Goal: Task Accomplishment & Management: Manage account settings

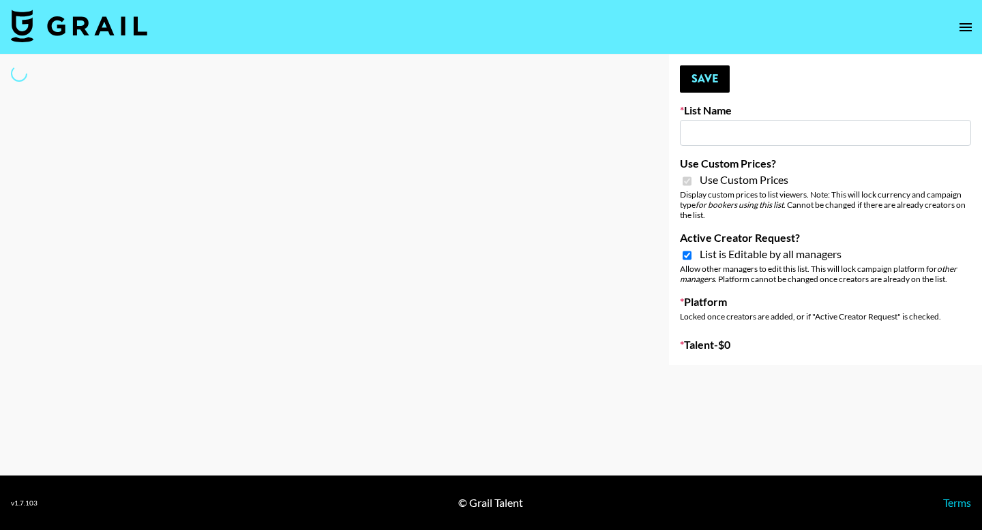
type input "Amaxy Beauty"
checkbox input "true"
select select "Brand"
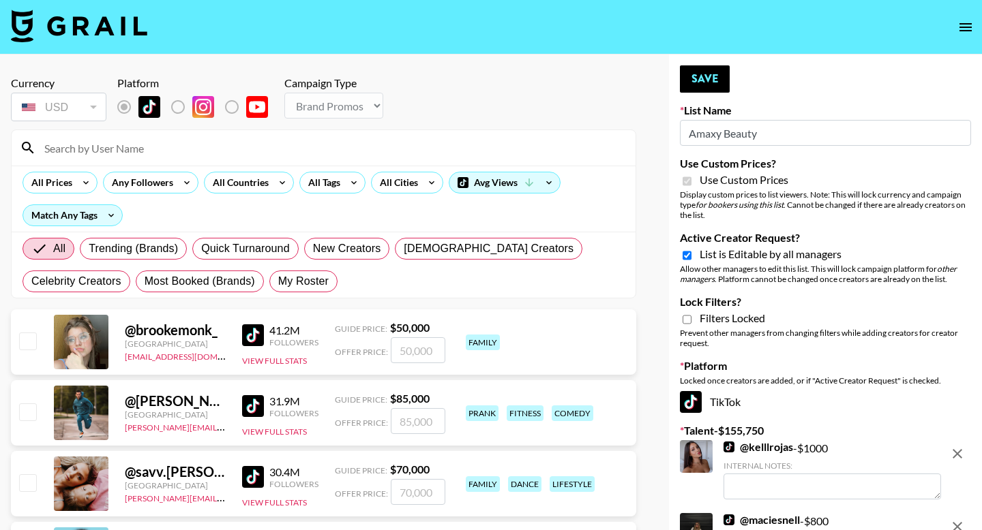
click at [169, 141] on input at bounding box center [331, 148] width 591 height 22
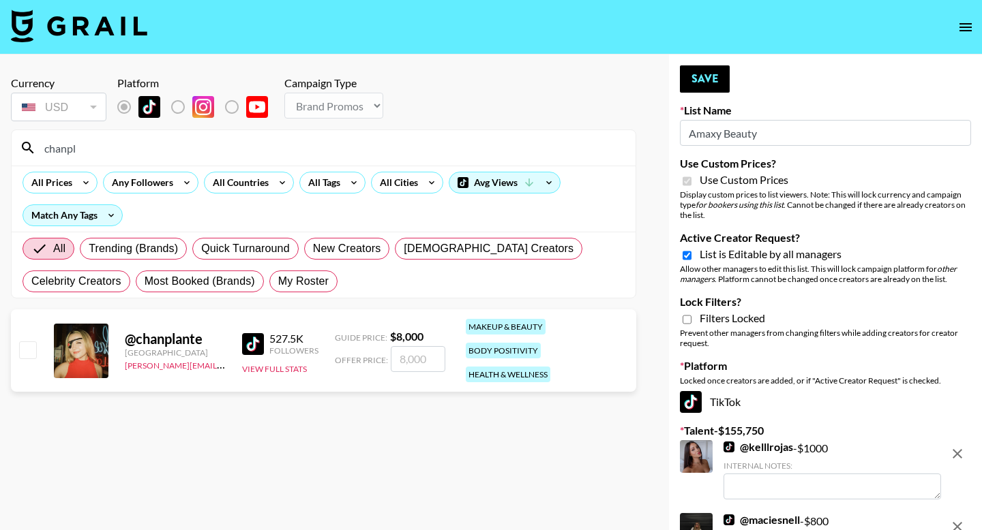
type input "chanpl"
click at [40, 337] on div "@ chanplante United States arthur@grail-talent.com 527.5K Followers View Full S…" at bounding box center [323, 350] width 625 height 82
click at [25, 342] on input "checkbox" at bounding box center [27, 350] width 16 height 16
checkbox input "true"
drag, startPoint x: 404, startPoint y: 352, endPoint x: 386, endPoint y: 352, distance: 18.4
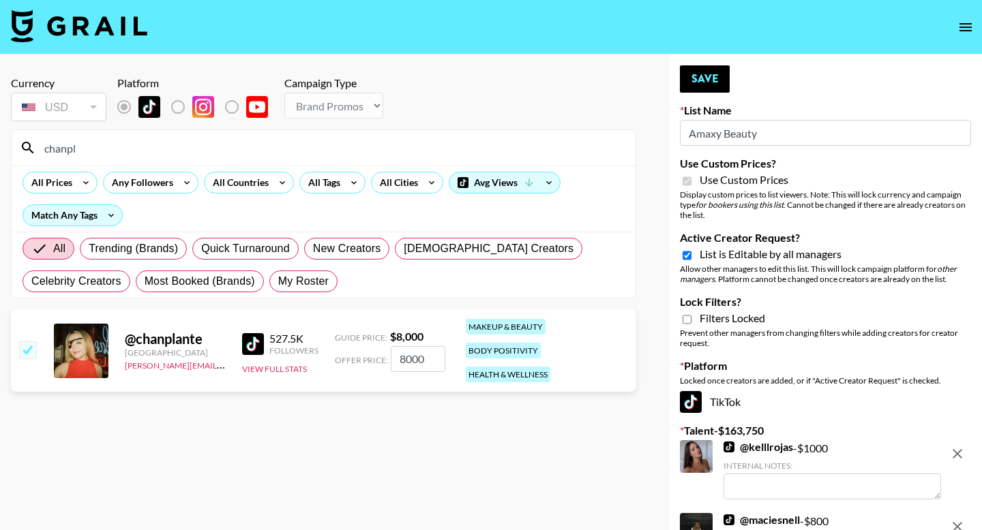
click at [386, 352] on div "Offer Price: 8000" at bounding box center [390, 359] width 110 height 26
type input "5000"
click at [508, 117] on div "Currency USD USD ​ Platform Campaign Type Choose Type... Song Promos Brand Prom…" at bounding box center [323, 100] width 625 height 48
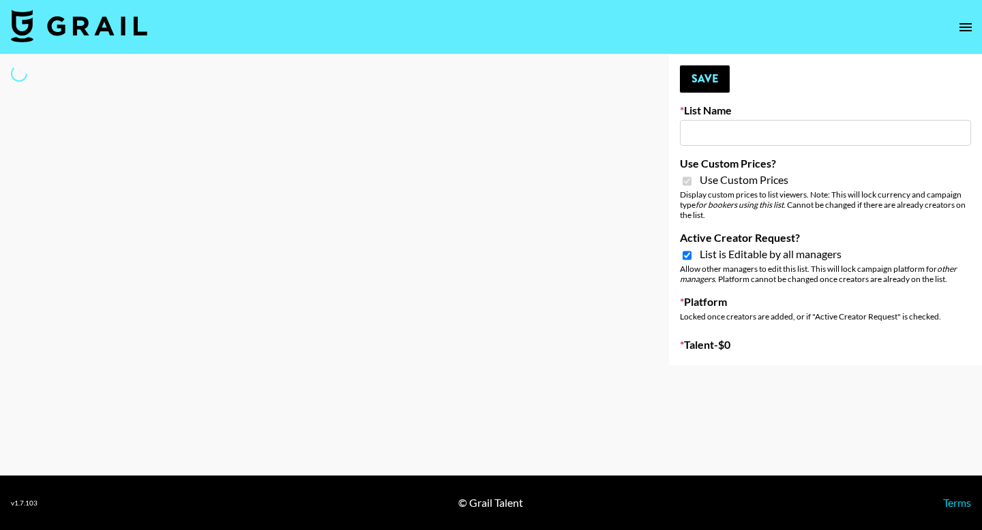
type input "Sleep & Glow"
checkbox input "true"
select select "Brand"
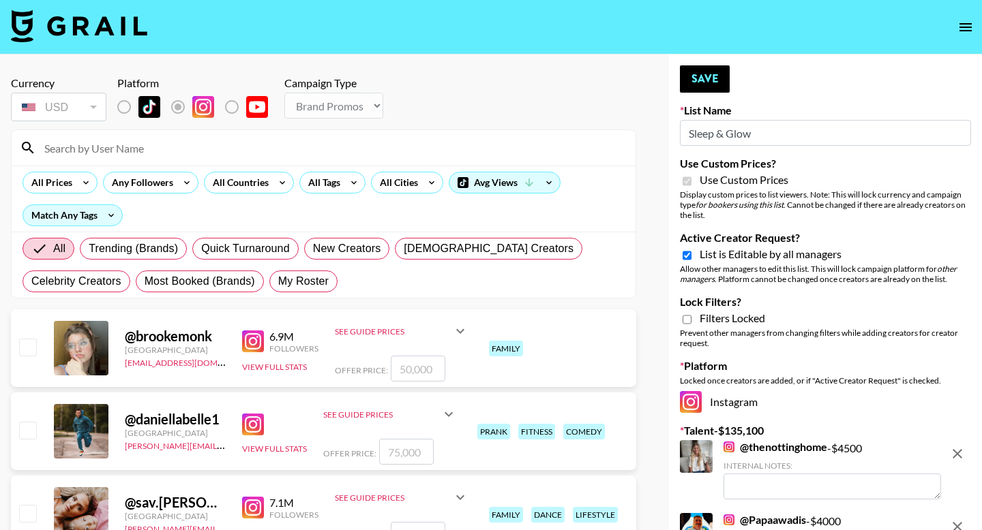
click at [160, 147] on input at bounding box center [331, 148] width 591 height 22
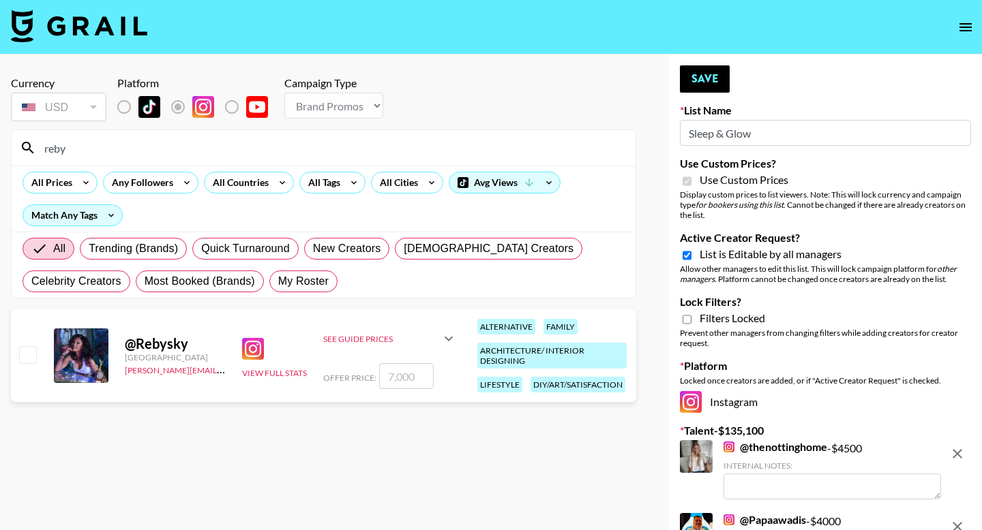
type input "reby"
click at [33, 363] on input "checkbox" at bounding box center [27, 354] width 16 height 16
checkbox input "true"
drag, startPoint x: 395, startPoint y: 392, endPoint x: 379, endPoint y: 392, distance: 16.4
click at [379, 389] on div "Offer Price: 7000" at bounding box center [390, 376] width 134 height 26
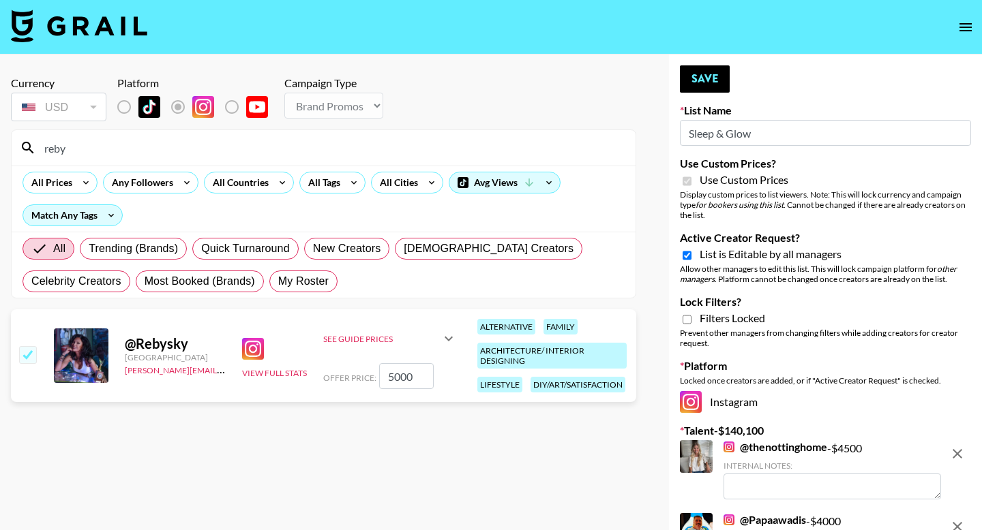
type input "5000"
click at [379, 389] on div "Offer Price: 5000" at bounding box center [390, 376] width 134 height 26
click at [129, 146] on input "reby" at bounding box center [331, 148] width 591 height 22
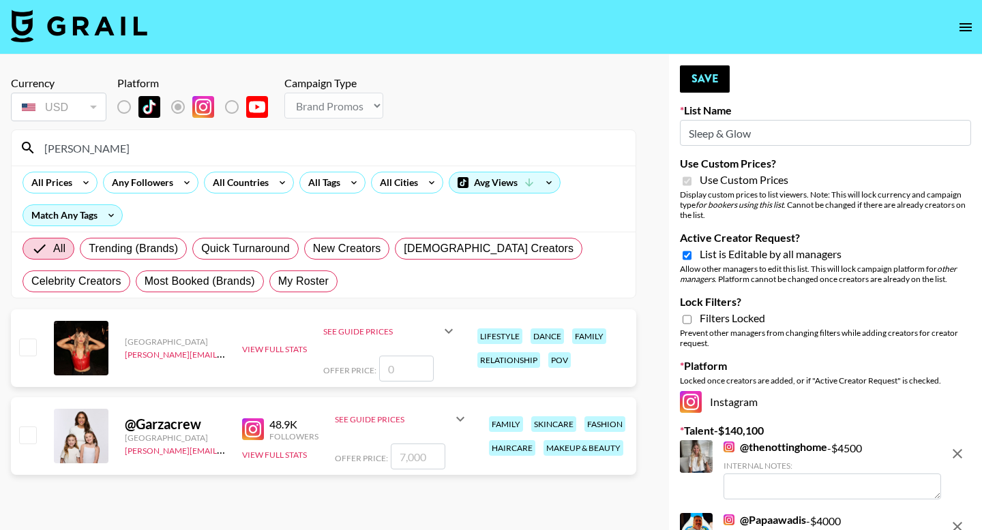
type input "[PERSON_NAME]"
click at [35, 440] on input "checkbox" at bounding box center [27, 435] width 16 height 16
checkbox input "true"
type input "7000"
click at [404, 458] on input "7000" at bounding box center [418, 457] width 55 height 26
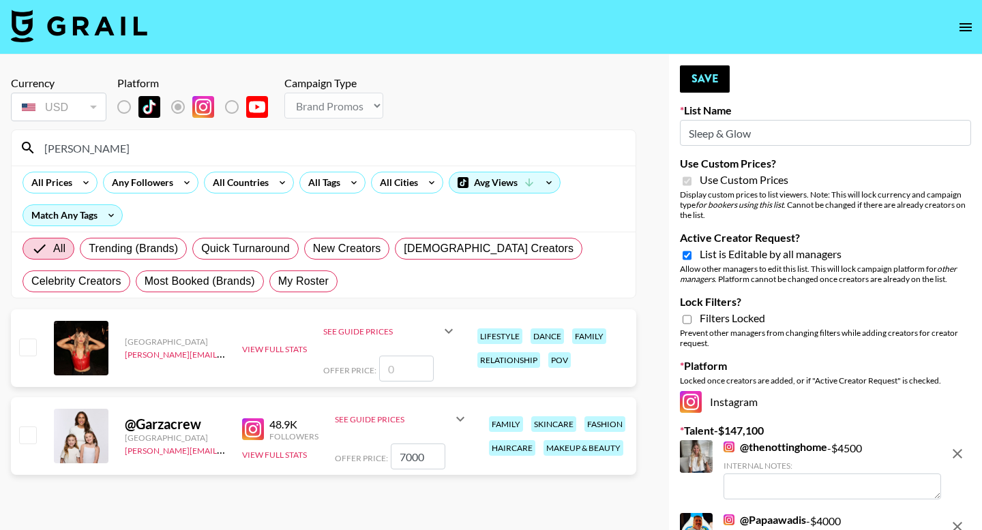
checkbox input "false"
checkbox input "true"
type input "5"
click at [271, 151] on input "[PERSON_NAME]" at bounding box center [331, 148] width 591 height 22
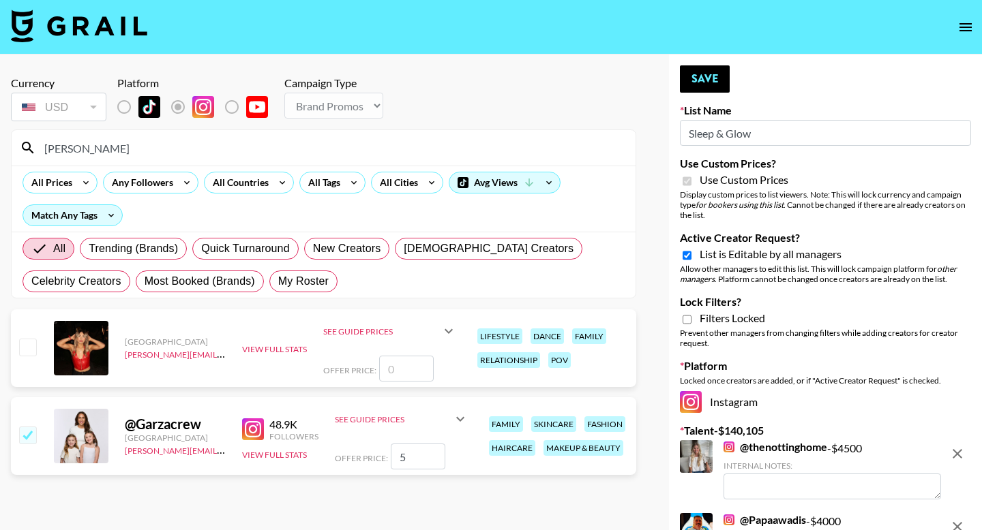
click at [271, 151] on input "[PERSON_NAME]" at bounding box center [331, 148] width 591 height 22
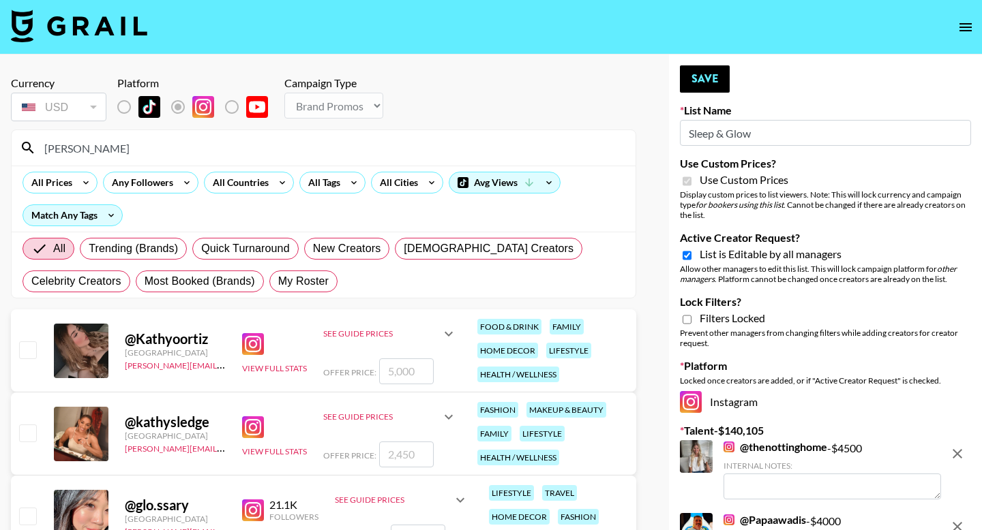
type input "[PERSON_NAME]"
click at [31, 347] on input "checkbox" at bounding box center [27, 350] width 16 height 16
checkbox input "true"
type input "5000"
